Goal: Task Accomplishment & Management: Complete application form

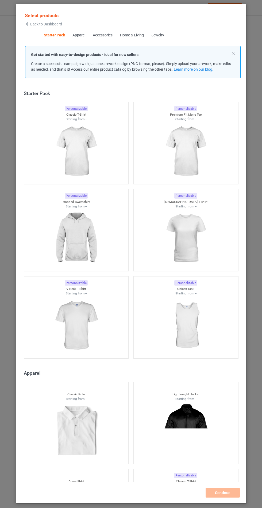
scroll to position [6, 0]
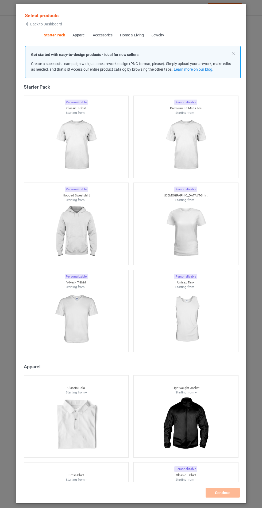
click at [82, 231] on img at bounding box center [76, 232] width 48 height 60
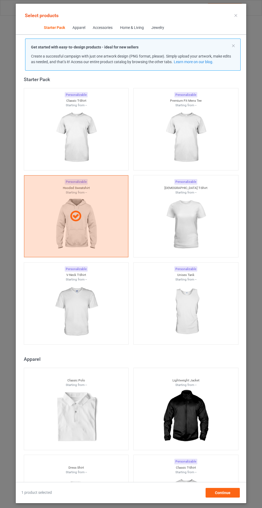
scroll to position [31, 0]
click at [223, 494] on span "Continue" at bounding box center [223, 492] width 16 height 4
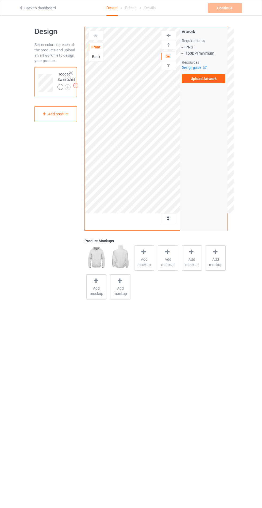
click at [144, 262] on span "Add mockup" at bounding box center [145, 261] width 20 height 11
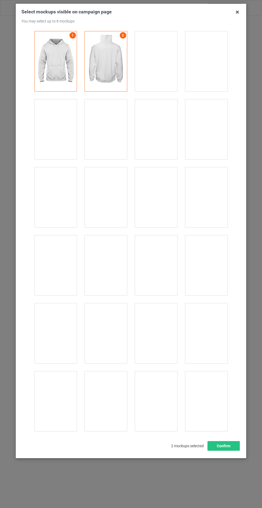
scroll to position [4316, 0]
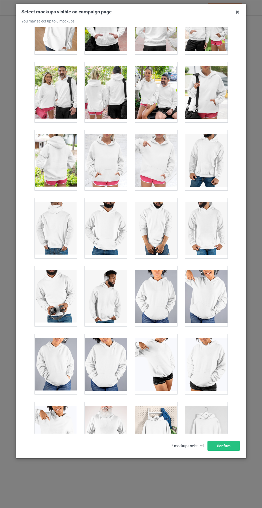
click at [111, 151] on div at bounding box center [106, 160] width 42 height 60
click at [225, 450] on button "Confirm" at bounding box center [224, 446] width 32 height 10
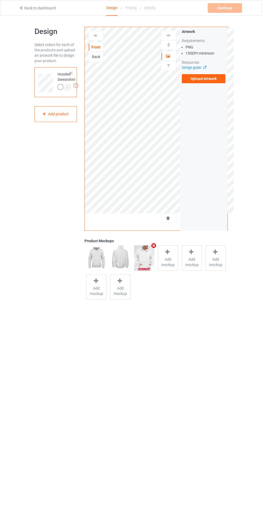
click at [0, 0] on img at bounding box center [0, 0] width 0 height 0
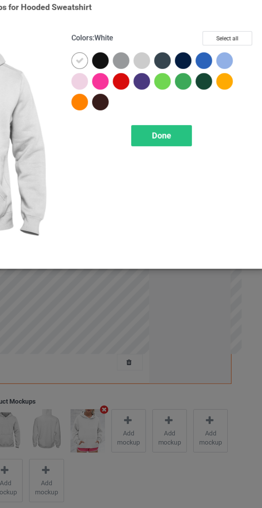
click at [140, 53] on div at bounding box center [140, 55] width 10 height 10
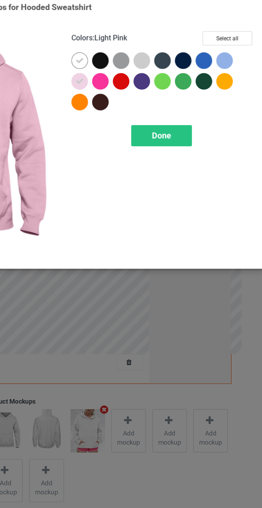
click at [178, 42] on div at bounding box center [176, 43] width 10 height 10
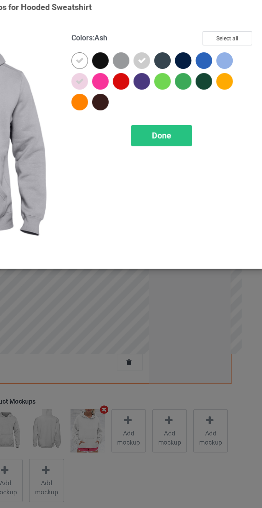
click at [223, 44] on div at bounding box center [224, 43] width 10 height 10
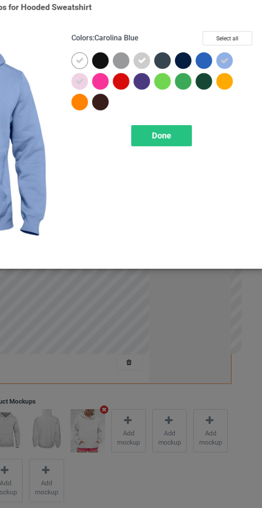
click at [193, 82] on div "Done" at bounding box center [187, 86] width 35 height 12
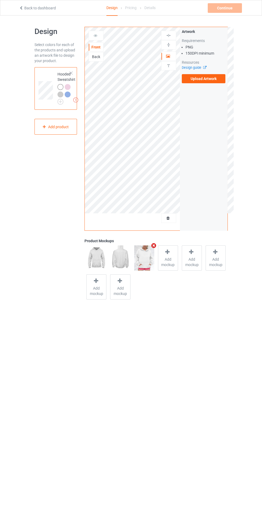
scroll to position [12, 0]
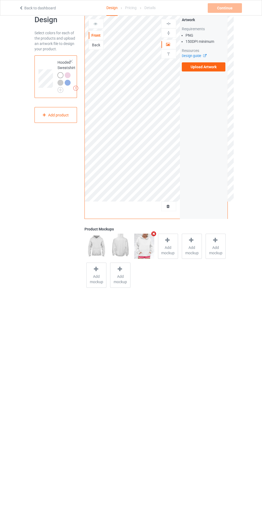
click at [211, 67] on label "Upload Artwork" at bounding box center [204, 66] width 44 height 9
click at [0, 0] on input "Upload Artwork" at bounding box center [0, 0] width 0 height 0
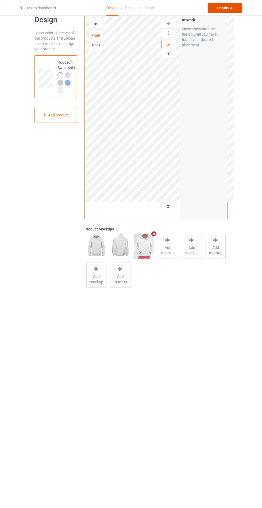
click at [232, 9] on div "Continue" at bounding box center [225, 8] width 34 height 10
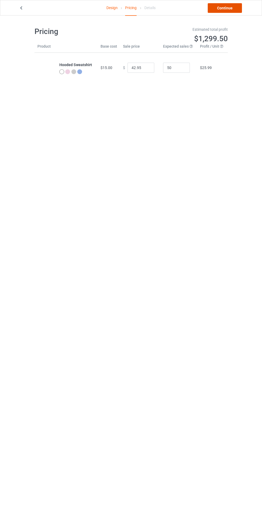
click at [216, 11] on link "Continue" at bounding box center [225, 8] width 34 height 10
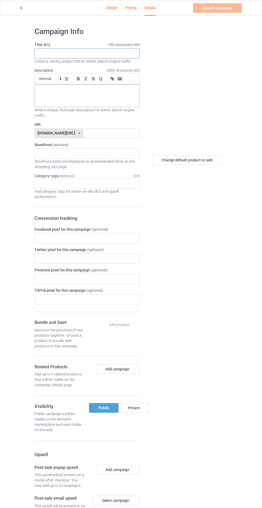
click at [98, 53] on input "text" at bounding box center [86, 53] width 105 height 10
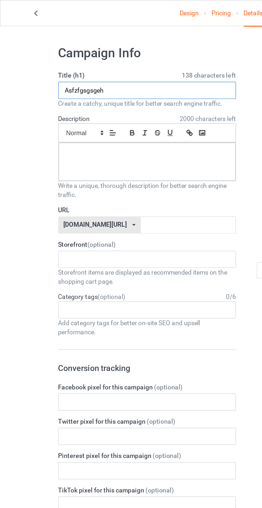
type input "Asfzfgsgsgeh"
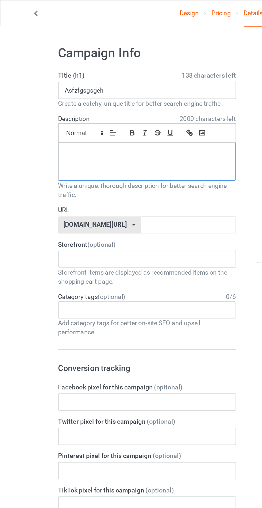
click at [55, 100] on div at bounding box center [87, 96] width 105 height 22
click at [83, 131] on input "text" at bounding box center [111, 133] width 56 height 10
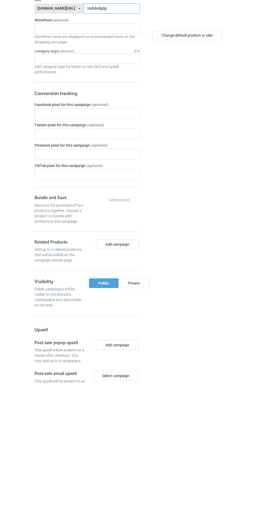
type input "Hshdvdgdg"
click at [140, 408] on div "Private" at bounding box center [133, 408] width 30 height 10
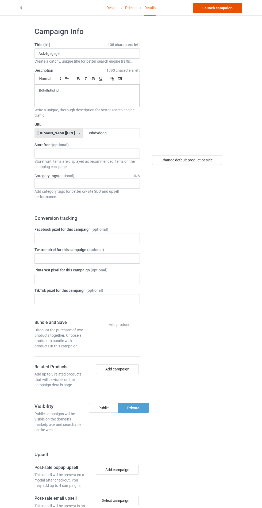
click at [217, 11] on link "Launch campaign" at bounding box center [217, 8] width 49 height 10
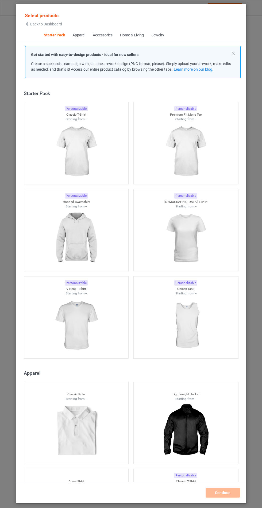
scroll to position [6, 0]
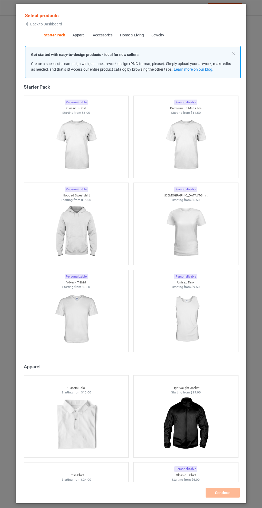
click at [74, 228] on img at bounding box center [76, 232] width 48 height 60
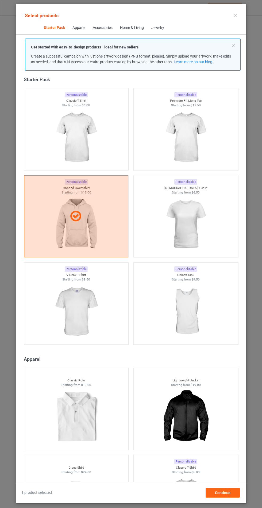
scroll to position [31, 0]
click at [224, 492] on span "Continue" at bounding box center [223, 492] width 16 height 4
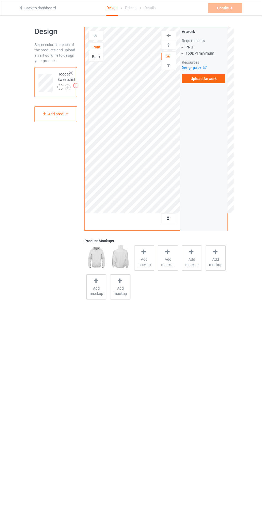
click at [139, 266] on span "Add mockup" at bounding box center [145, 261] width 20 height 11
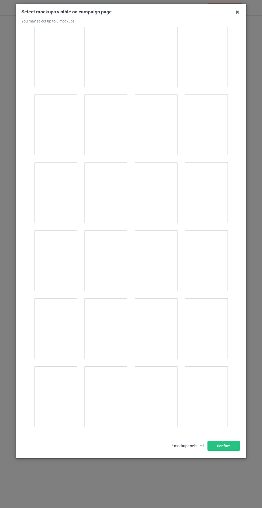
scroll to position [4316, 0]
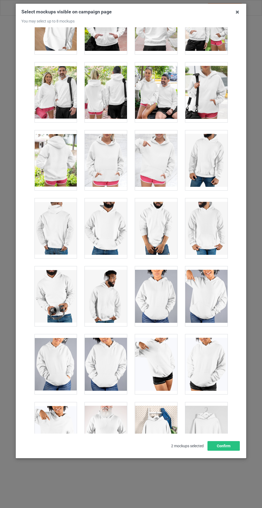
click at [115, 158] on div at bounding box center [106, 160] width 42 height 60
click at [223, 450] on button "Confirm" at bounding box center [224, 446] width 32 height 10
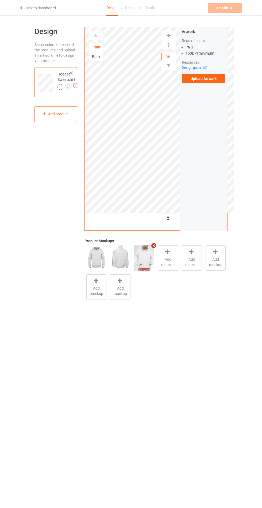
click at [0, 0] on img at bounding box center [0, 0] width 0 height 0
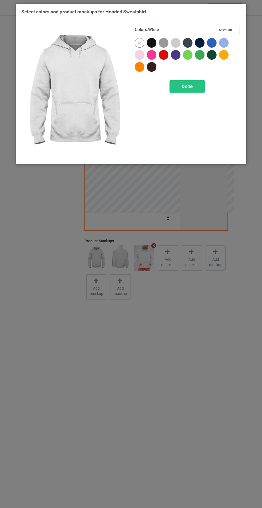
click at [152, 39] on div at bounding box center [152, 43] width 10 height 10
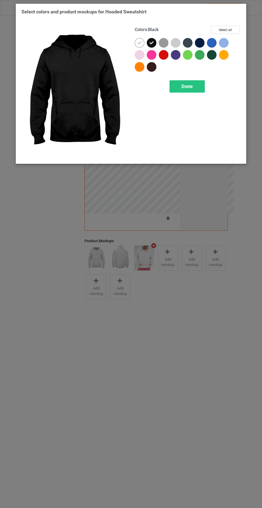
click at [162, 40] on div at bounding box center [164, 43] width 10 height 10
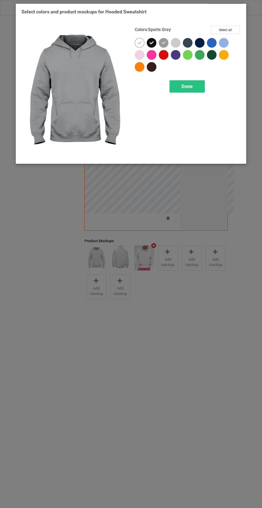
click at [187, 40] on div at bounding box center [188, 43] width 10 height 10
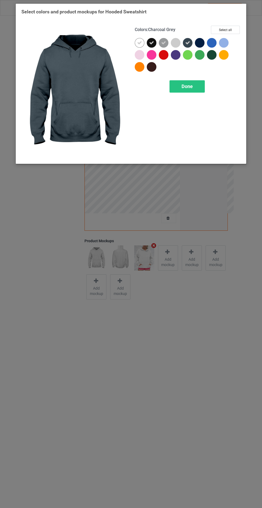
click at [197, 39] on div at bounding box center [200, 43] width 10 height 10
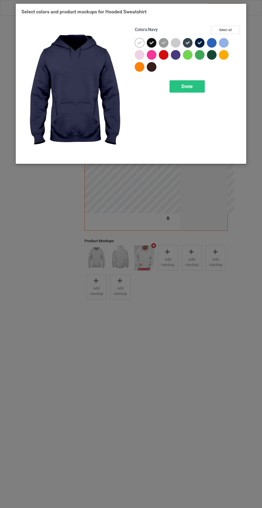
click at [148, 66] on div at bounding box center [152, 67] width 10 height 10
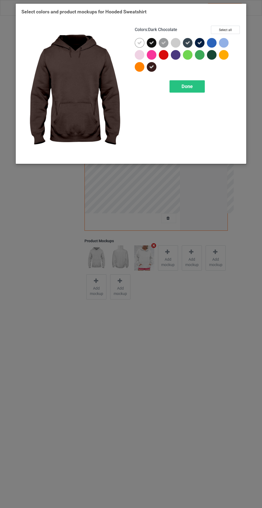
click at [213, 52] on div at bounding box center [212, 55] width 10 height 10
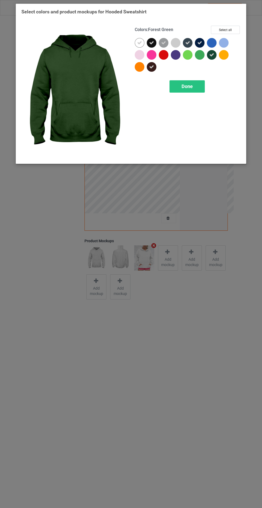
click at [174, 52] on div at bounding box center [176, 55] width 10 height 10
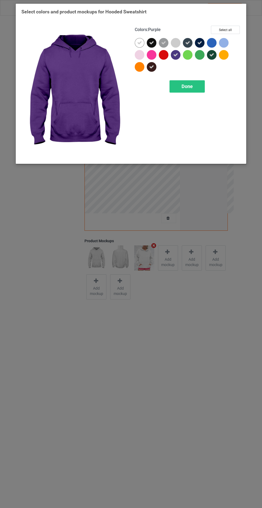
click at [213, 54] on icon at bounding box center [211, 54] width 5 height 5
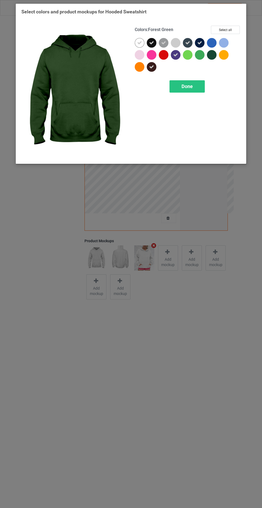
click at [185, 86] on span "Done" at bounding box center [187, 86] width 11 height 6
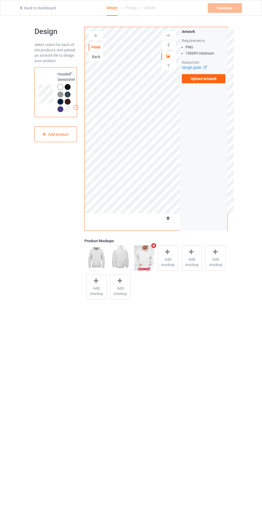
click at [197, 80] on label "Upload Artwork" at bounding box center [204, 78] width 44 height 9
click at [0, 0] on input "Upload Artwork" at bounding box center [0, 0] width 0 height 0
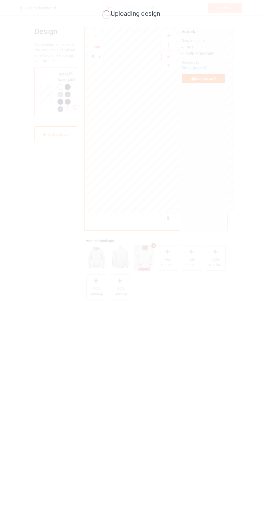
click at [214, 68] on div "Uploading design" at bounding box center [131, 254] width 262 height 508
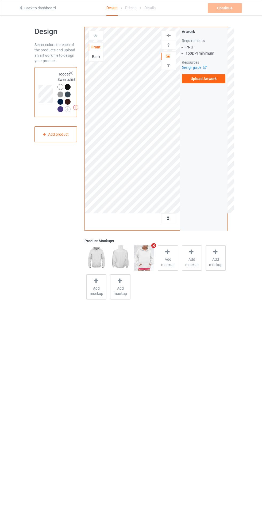
click at [222, 79] on label "Upload Artwork" at bounding box center [204, 78] width 44 height 9
click at [0, 0] on input "Upload Artwork" at bounding box center [0, 0] width 0 height 0
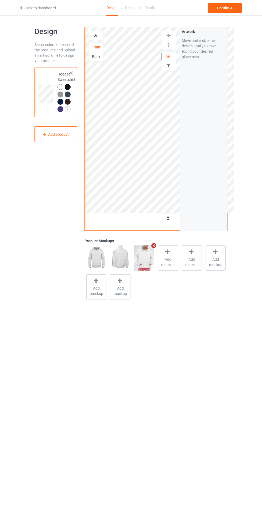
click at [95, 34] on icon at bounding box center [95, 35] width 5 height 4
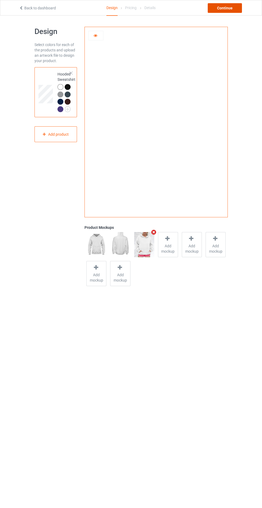
click at [224, 9] on div "Continue" at bounding box center [225, 8] width 34 height 10
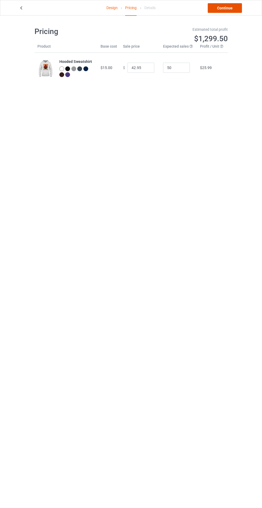
click at [227, 8] on link "Continue" at bounding box center [225, 8] width 34 height 10
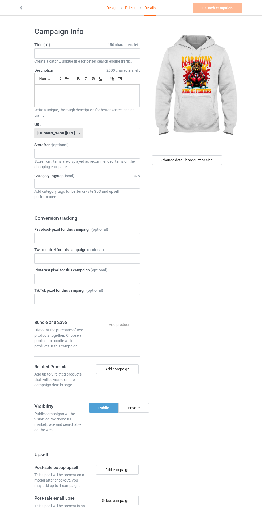
click at [108, 45] on span "150 characters left" at bounding box center [124, 44] width 32 height 5
click at [44, 55] on input "text" at bounding box center [86, 53] width 105 height 10
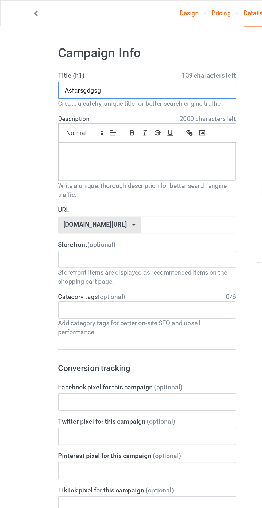
type input "Asfarsgdgsg"
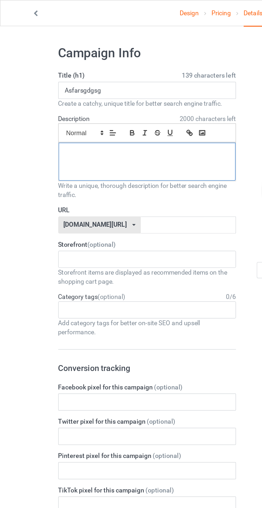
click at [53, 93] on div at bounding box center [87, 96] width 105 height 22
click at [83, 132] on input "text" at bounding box center [111, 133] width 56 height 10
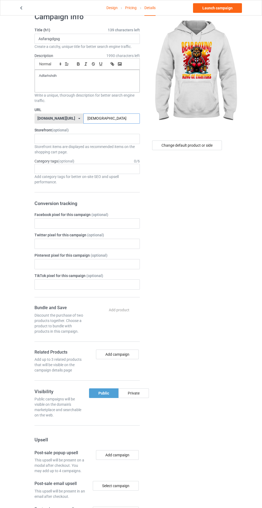
scroll to position [16, 0]
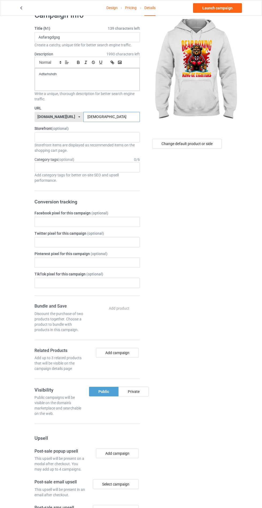
type input "Asfarsjyddh"
click at [143, 392] on div "Private" at bounding box center [133, 391] width 30 height 10
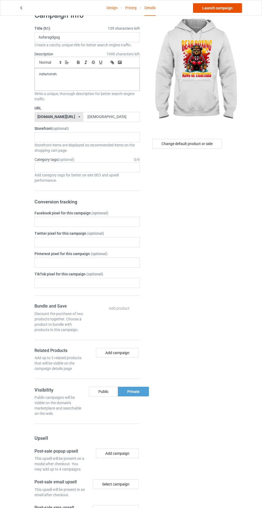
click at [228, 9] on link "Launch campaign" at bounding box center [217, 8] width 49 height 10
